Goal: Task Accomplishment & Management: Manage account settings

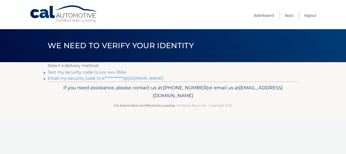
click at [111, 72] on link "Text my security code to xxx-xxx-3564" at bounding box center [87, 72] width 79 height 5
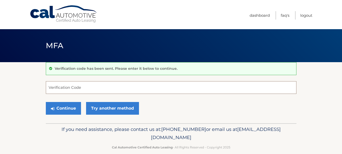
click at [109, 87] on input "Verification Code" at bounding box center [171, 87] width 250 height 13
type input "847611"
click at [46, 102] on button "Continue" at bounding box center [63, 108] width 35 height 13
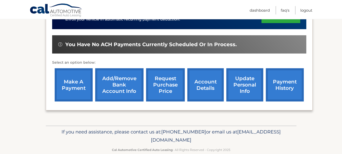
scroll to position [143, 0]
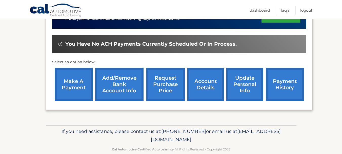
click at [210, 89] on link "account details" at bounding box center [205, 84] width 36 height 33
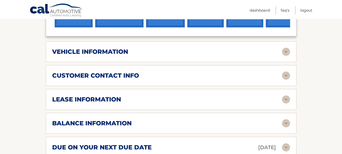
scroll to position [169, 0]
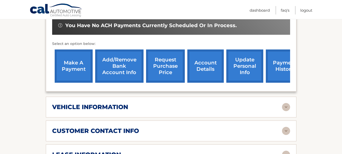
click at [284, 107] on img at bounding box center [286, 107] width 8 height 8
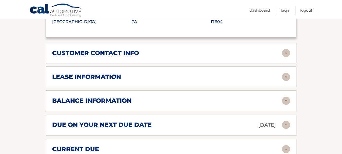
scroll to position [372, 0]
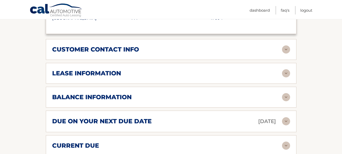
click at [291, 95] on div "balance information Payments Received 29 Payments Remaining 10 Next Payment wil…" at bounding box center [171, 97] width 250 height 21
click at [284, 95] on img at bounding box center [286, 97] width 8 height 8
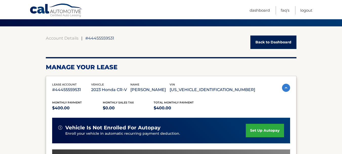
scroll to position [0, 0]
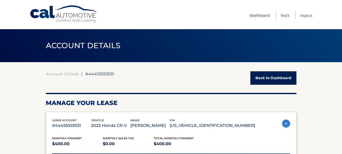
click at [254, 15] on link "Dashboard" at bounding box center [259, 15] width 20 height 8
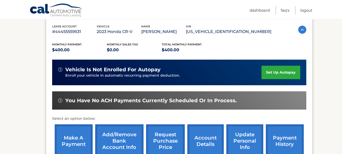
scroll to position [102, 0]
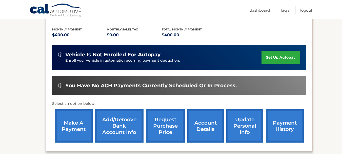
click at [78, 121] on link "make a payment" at bounding box center [74, 125] width 38 height 33
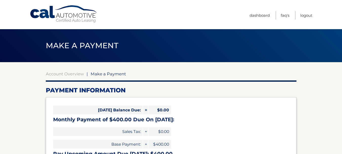
select select "YmM4YjY5ZmEtZjJkYy00ZGJmLWI3M2ItYjdiOTMzZDc5OGU1"
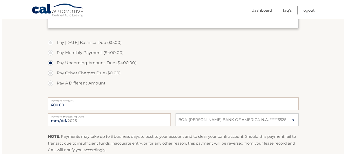
scroll to position [178, 0]
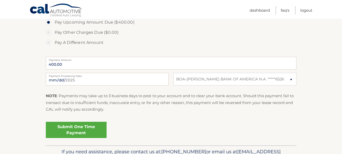
click at [74, 125] on link "Submit One Time Payment" at bounding box center [76, 129] width 61 height 16
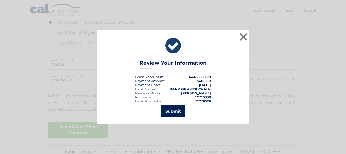
click at [169, 108] on button "Submit" at bounding box center [173, 111] width 24 height 12
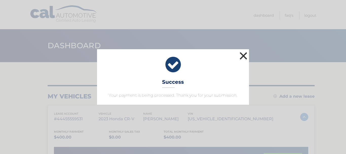
click at [242, 55] on button "×" at bounding box center [243, 56] width 10 height 10
